Goal: Information Seeking & Learning: Learn about a topic

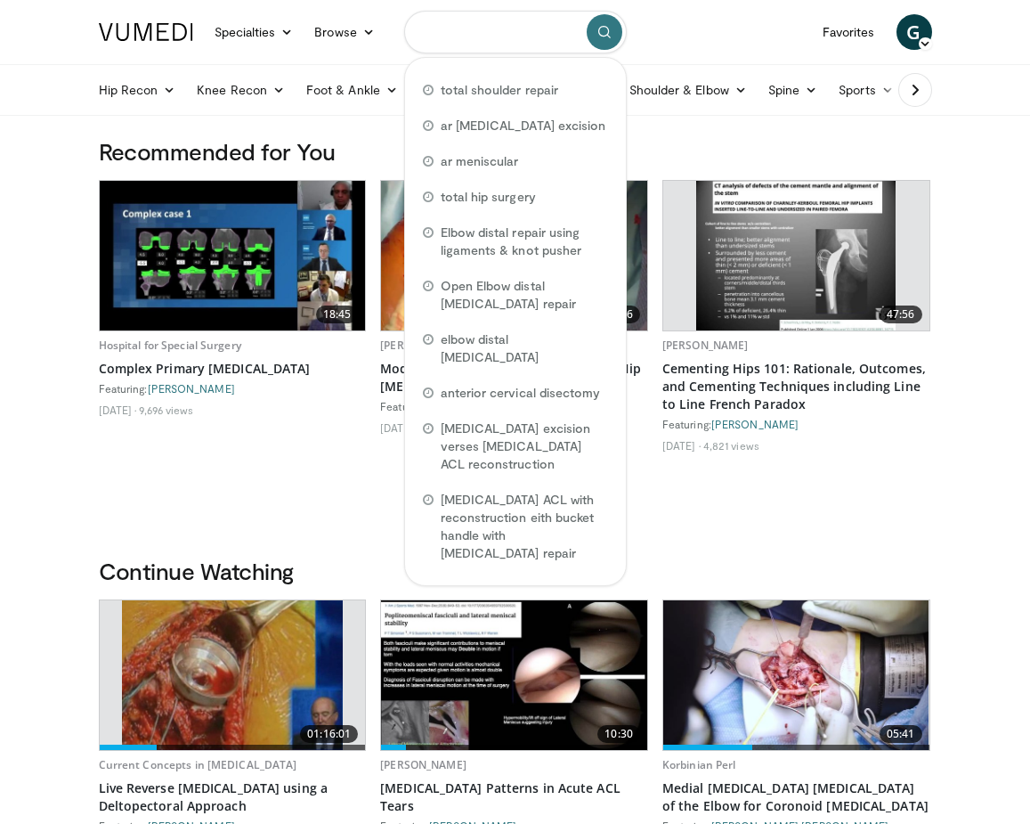
click at [545, 30] on input "Search topics, interventions" at bounding box center [515, 32] width 223 height 43
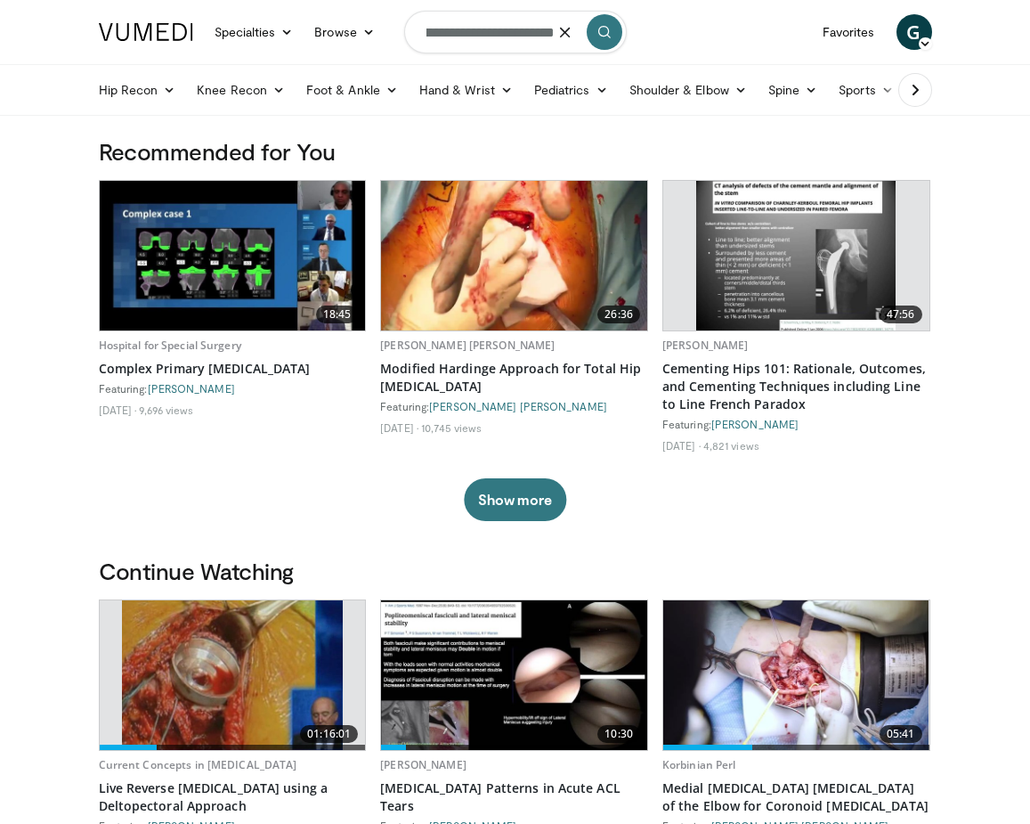
scroll to position [0, 33]
type input "**********"
click at [608, 28] on icon "submit" at bounding box center [604, 32] width 14 height 14
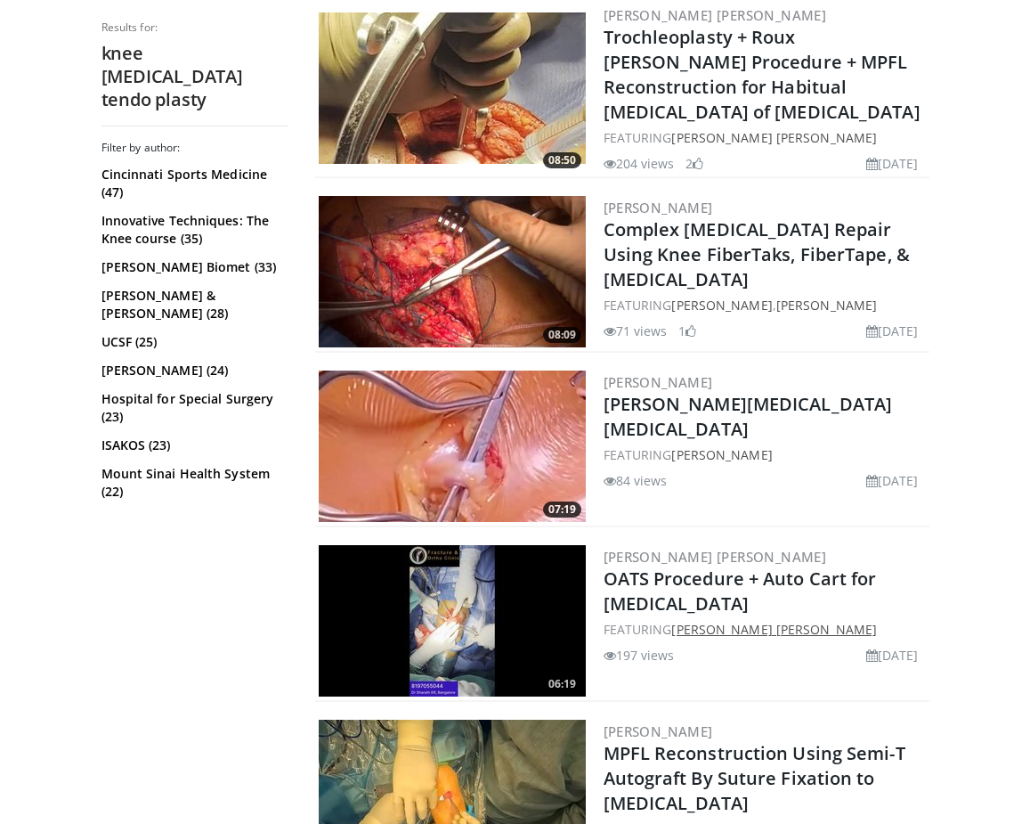
scroll to position [712, 0]
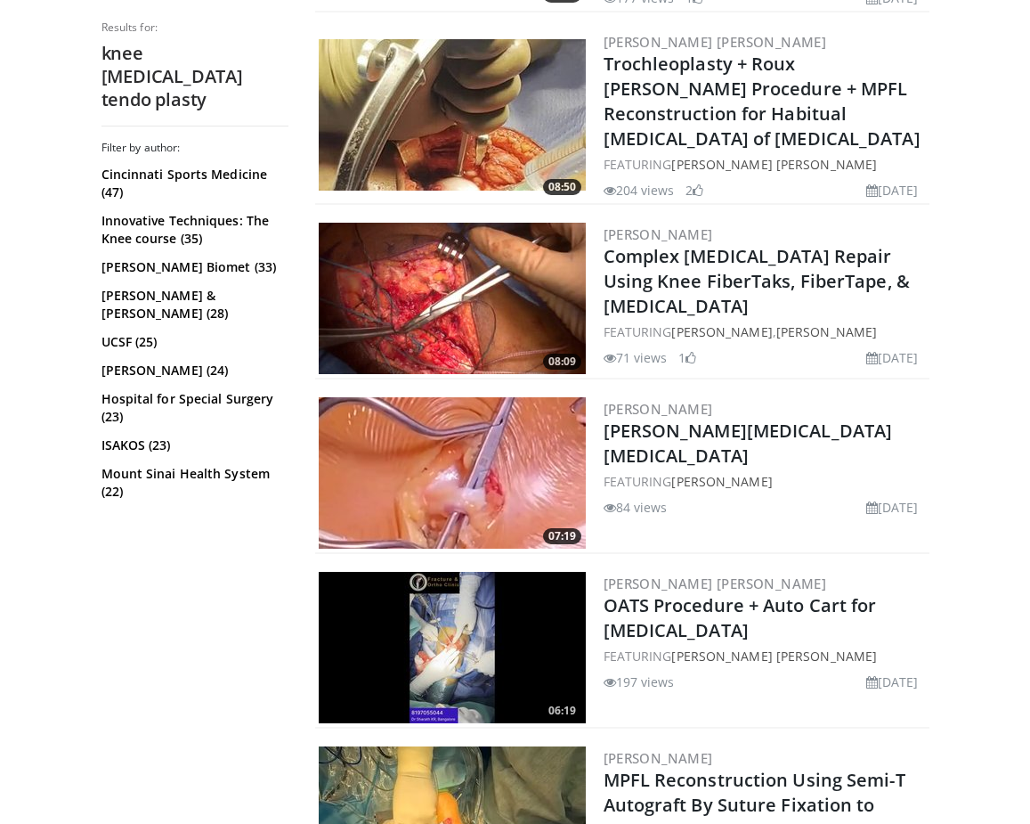
click at [492, 253] on img at bounding box center [452, 298] width 267 height 151
